Goal: Information Seeking & Learning: Compare options

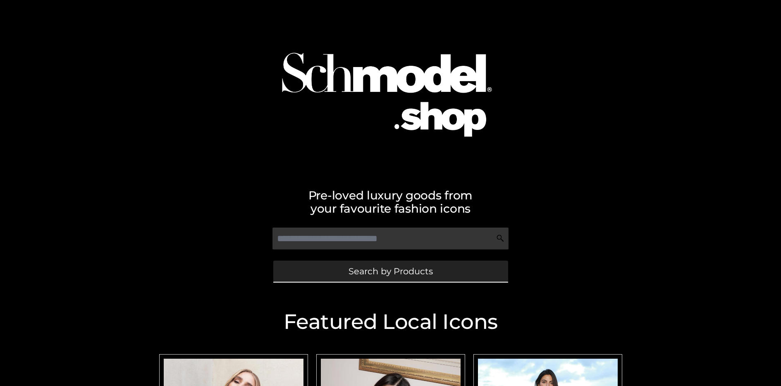
click at [390, 271] on span "Search by Products" at bounding box center [390, 271] width 84 height 9
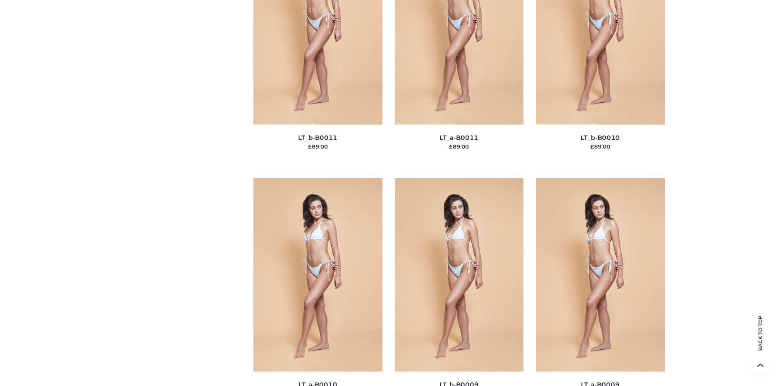
scroll to position [71, 0]
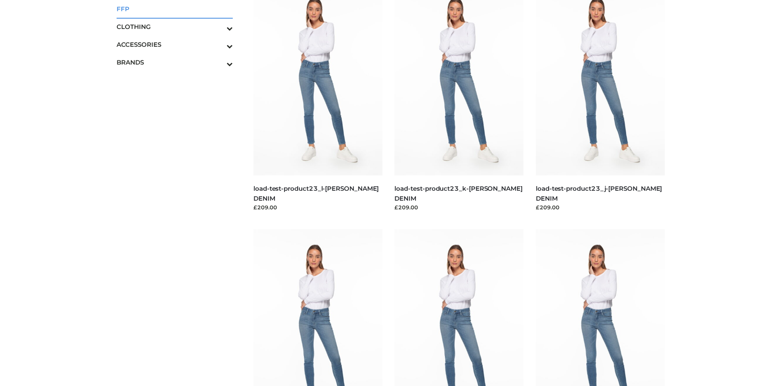
click at [174, 9] on span "FFP" at bounding box center [175, 9] width 117 height 10
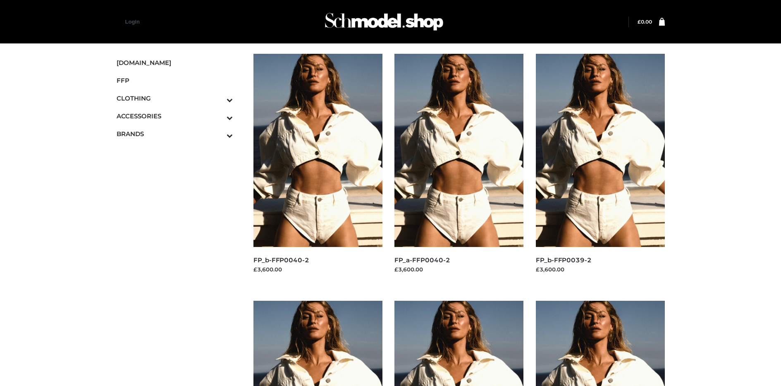
scroll to position [639, 0]
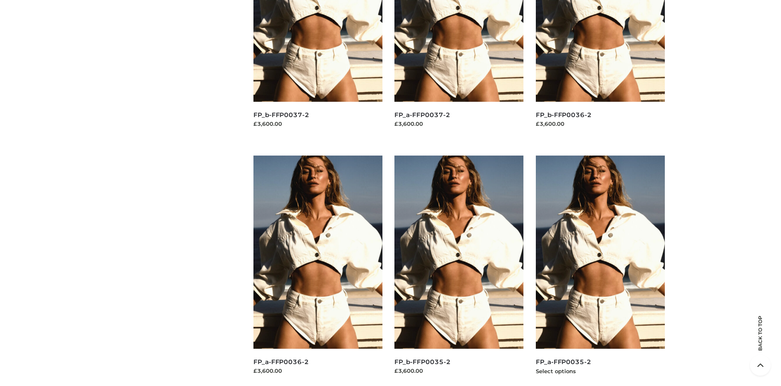
click at [600, 270] on img at bounding box center [600, 251] width 129 height 193
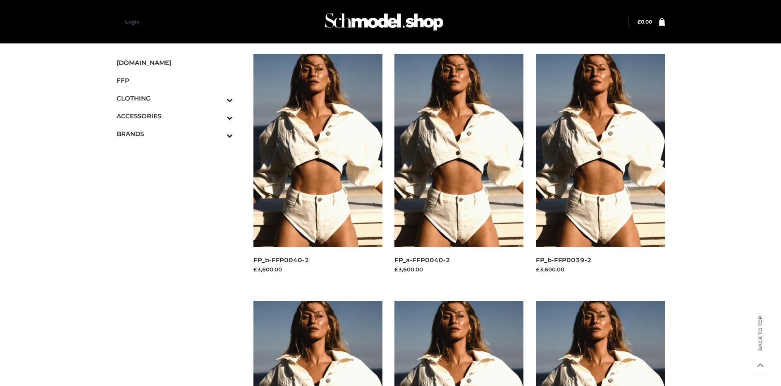
scroll to position [392, 0]
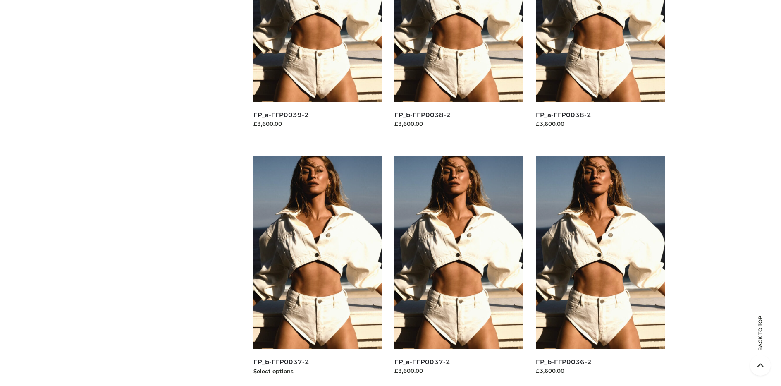
click at [317, 270] on img at bounding box center [317, 251] width 129 height 193
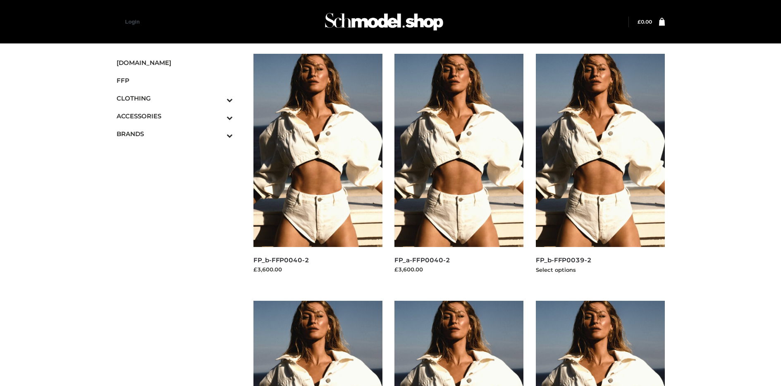
click at [600, 169] on img at bounding box center [600, 150] width 129 height 193
click at [317, 169] on img at bounding box center [317, 150] width 129 height 193
click at [218, 116] on icon "Toggle Submenu" at bounding box center [186, 118] width 93 height 10
click at [179, 151] on span "JEWELRY" at bounding box center [179, 152] width 108 height 10
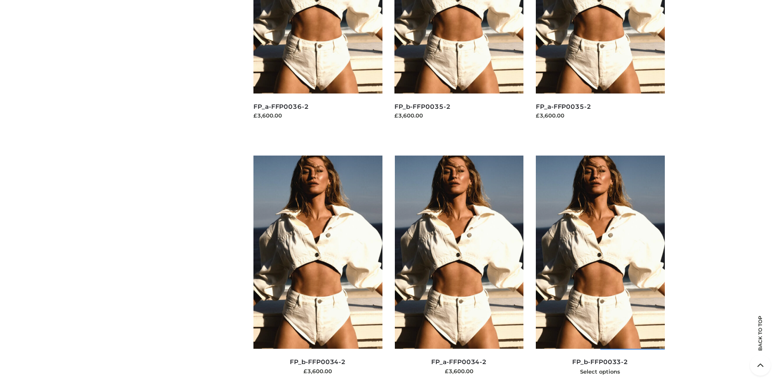
click at [600, 270] on img at bounding box center [600, 251] width 129 height 193
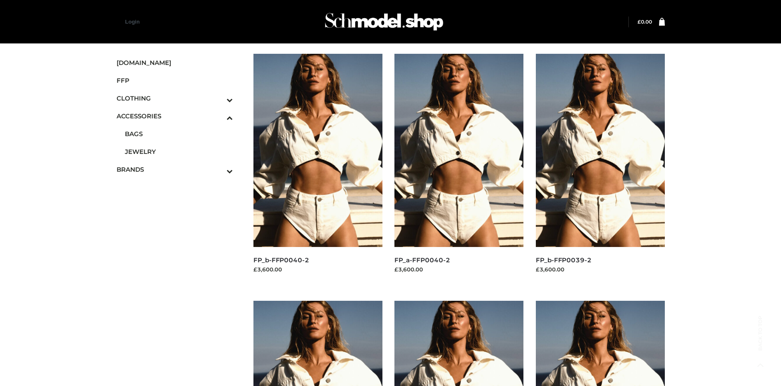
scroll to position [392, 0]
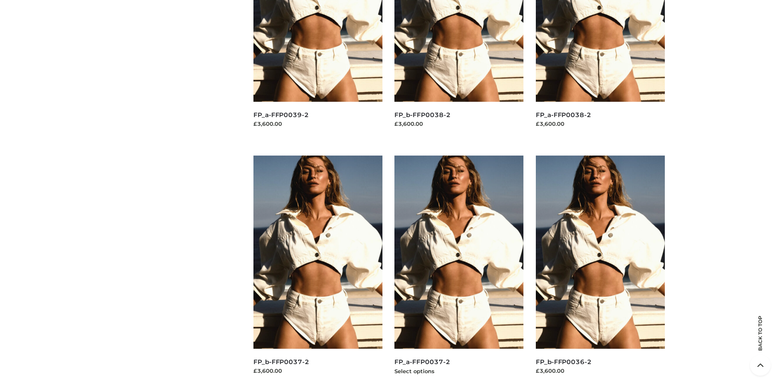
click at [459, 270] on img at bounding box center [458, 251] width 129 height 193
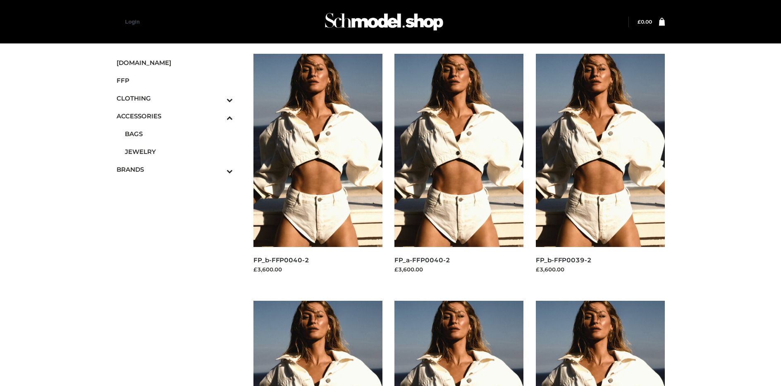
scroll to position [1388, 0]
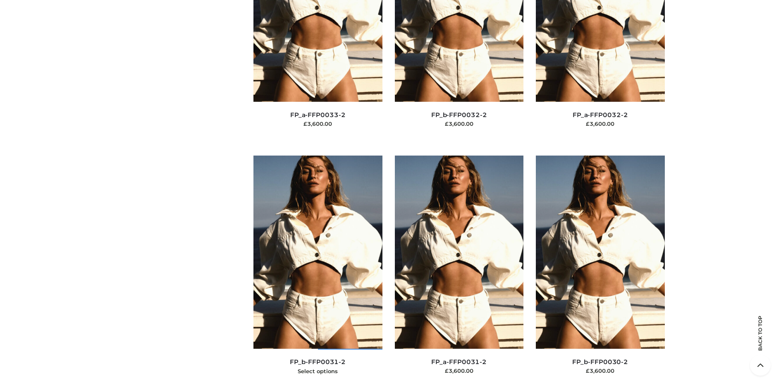
click at [317, 270] on img at bounding box center [317, 251] width 129 height 193
click at [459, 270] on img at bounding box center [459, 251] width 129 height 193
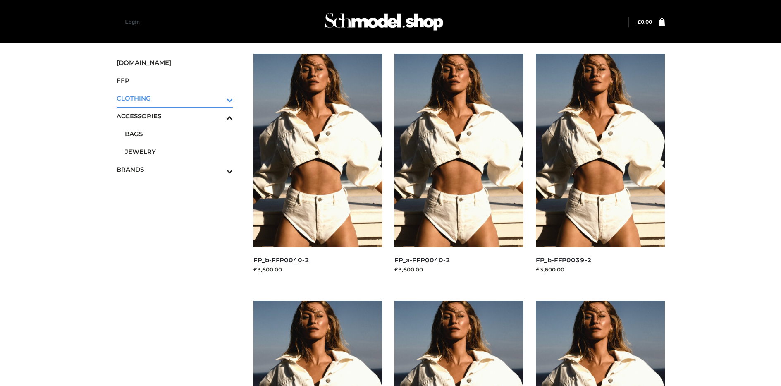
click at [218, 98] on icon "Toggle Submenu" at bounding box center [186, 100] width 93 height 10
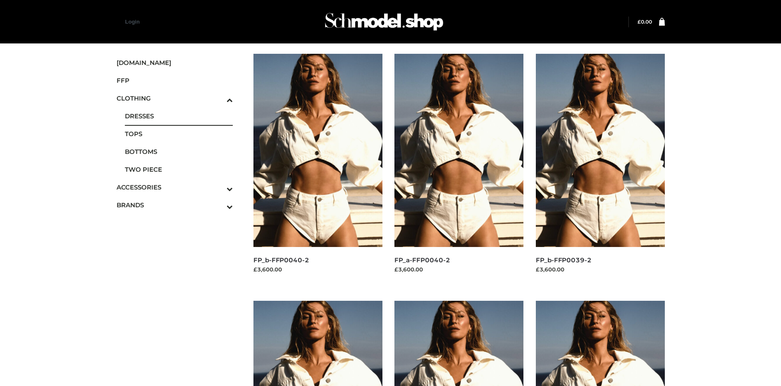
click at [179, 116] on span "DRESSES" at bounding box center [179, 116] width 108 height 10
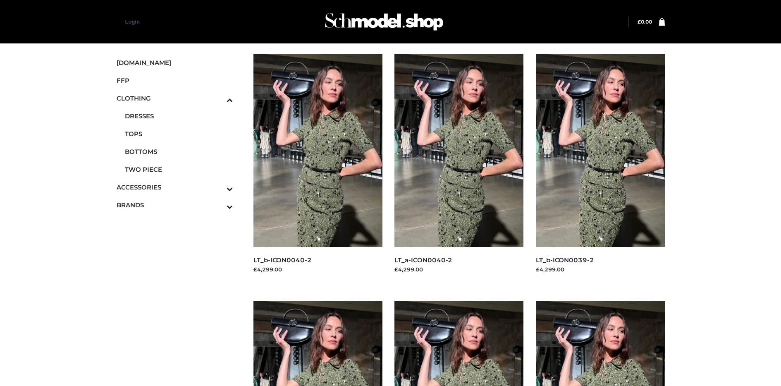
scroll to position [639, 0]
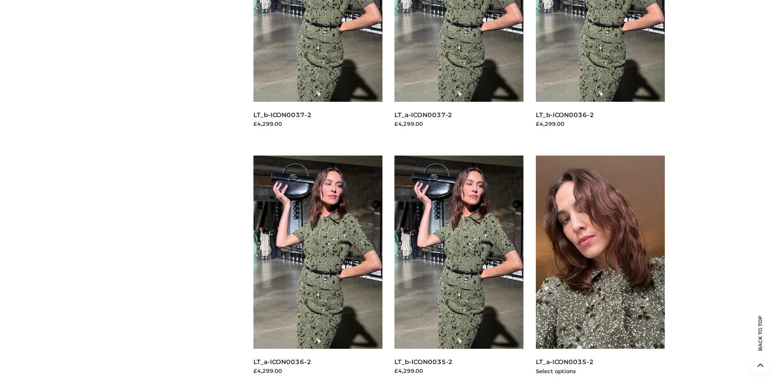
click at [600, 270] on img at bounding box center [600, 251] width 129 height 193
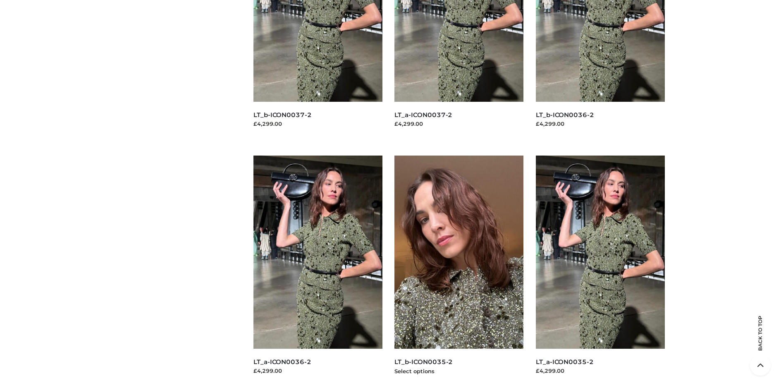
click at [459, 270] on img at bounding box center [458, 251] width 129 height 193
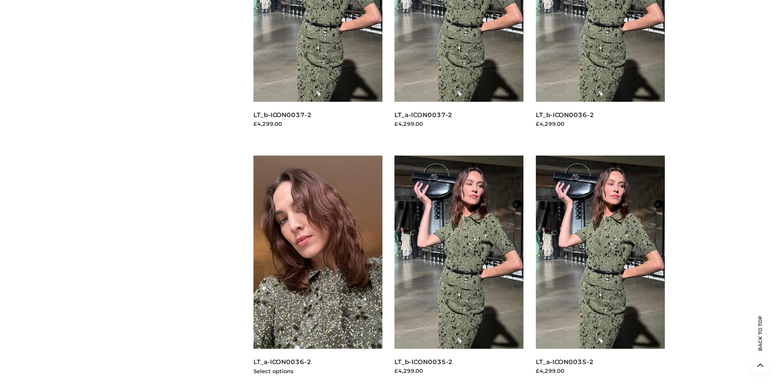
click at [317, 270] on img at bounding box center [317, 251] width 129 height 193
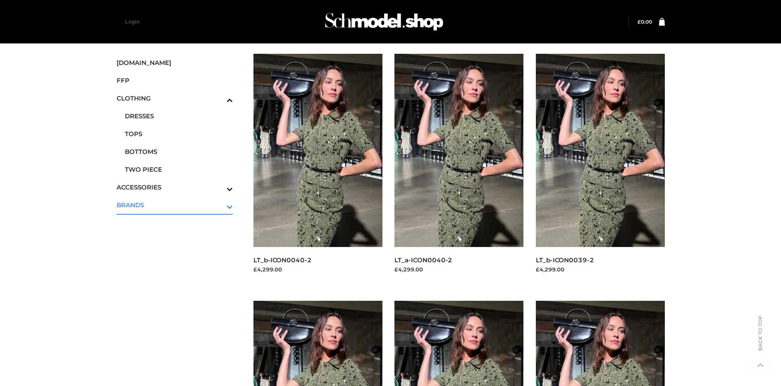
click at [218, 205] on icon "Toggle Submenu" at bounding box center [186, 207] width 93 height 10
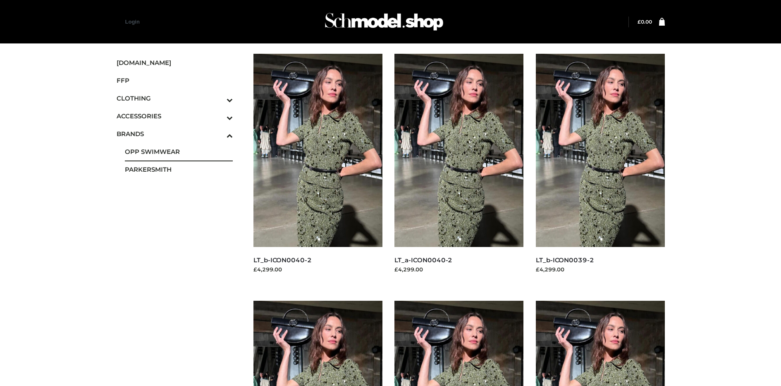
click at [179, 151] on span "OPP SWIMWEAR" at bounding box center [179, 152] width 108 height 10
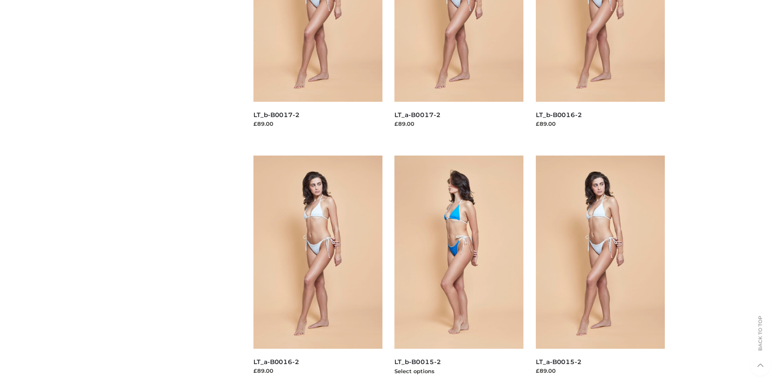
click at [459, 270] on img at bounding box center [458, 251] width 129 height 193
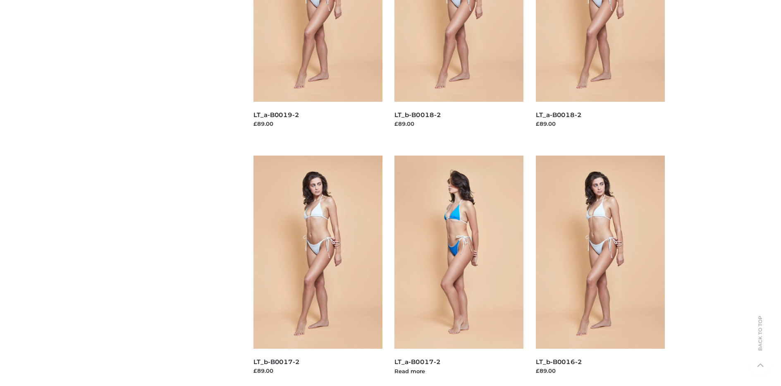
click at [459, 270] on img at bounding box center [458, 251] width 129 height 193
